Goal: Complete application form

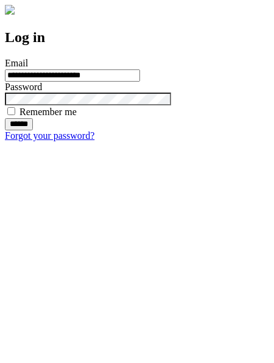
type input "**********"
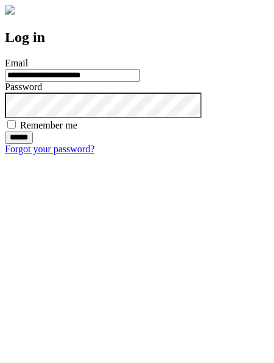
click at [33, 144] on input "******" at bounding box center [19, 138] width 28 height 12
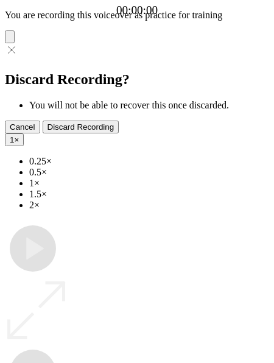
type input "**********"
